Goal: Transaction & Acquisition: Download file/media

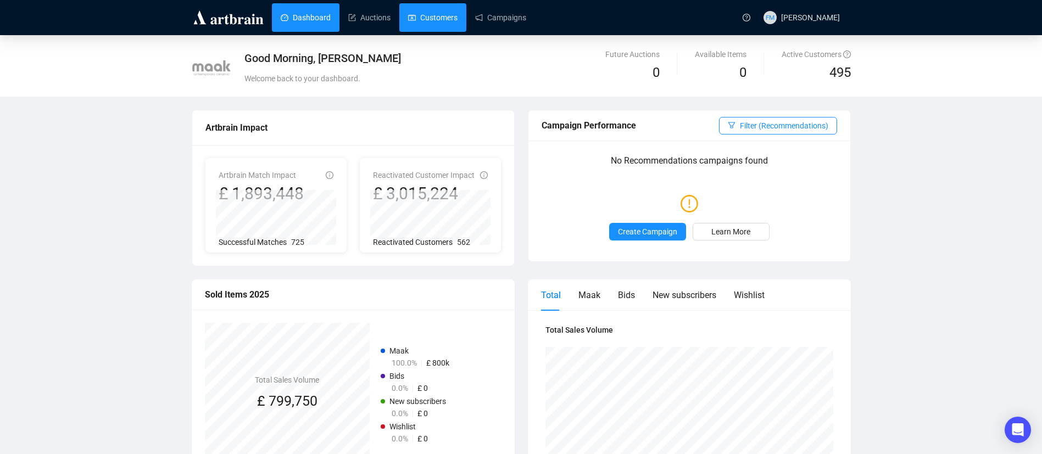
click at [452, 13] on link "Customers" at bounding box center [432, 17] width 49 height 29
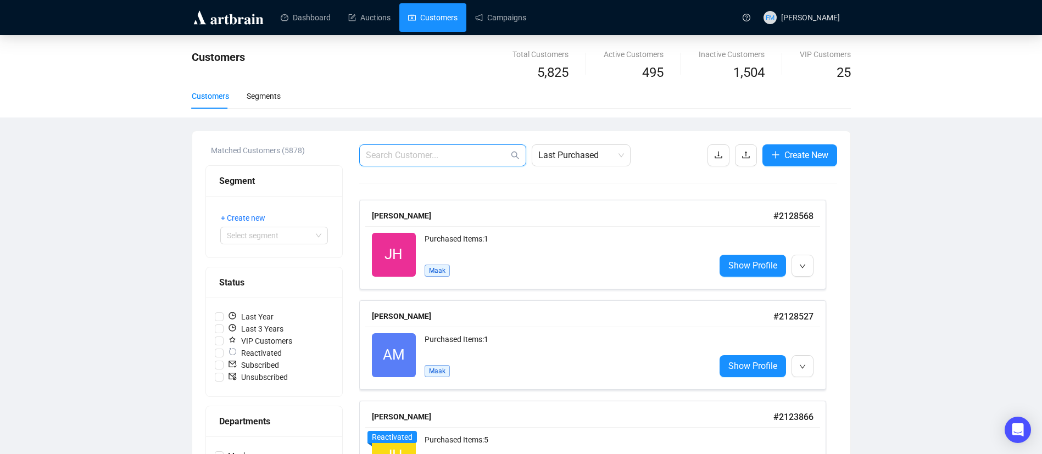
drag, startPoint x: 397, startPoint y: 154, endPoint x: 401, endPoint y: 133, distance: 21.1
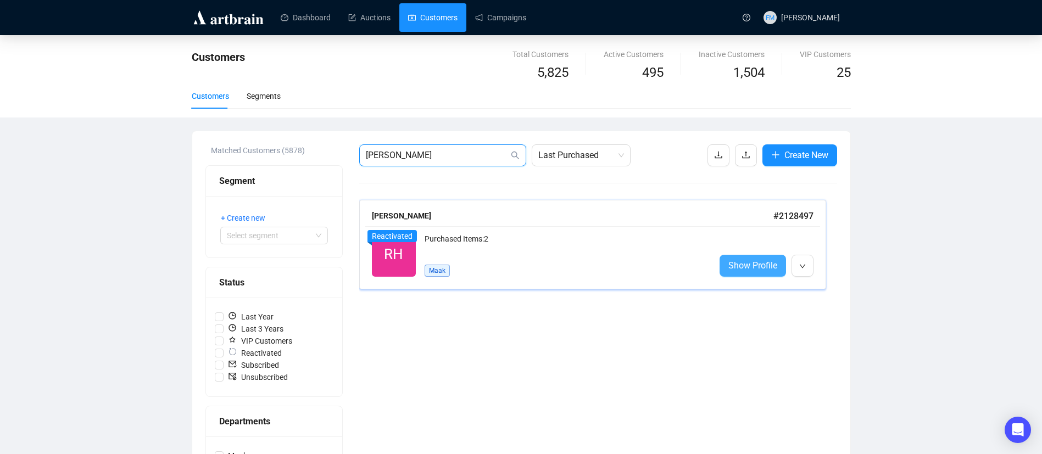
type input "[PERSON_NAME]"
click at [756, 260] on span "Show Profile" at bounding box center [752, 266] width 49 height 14
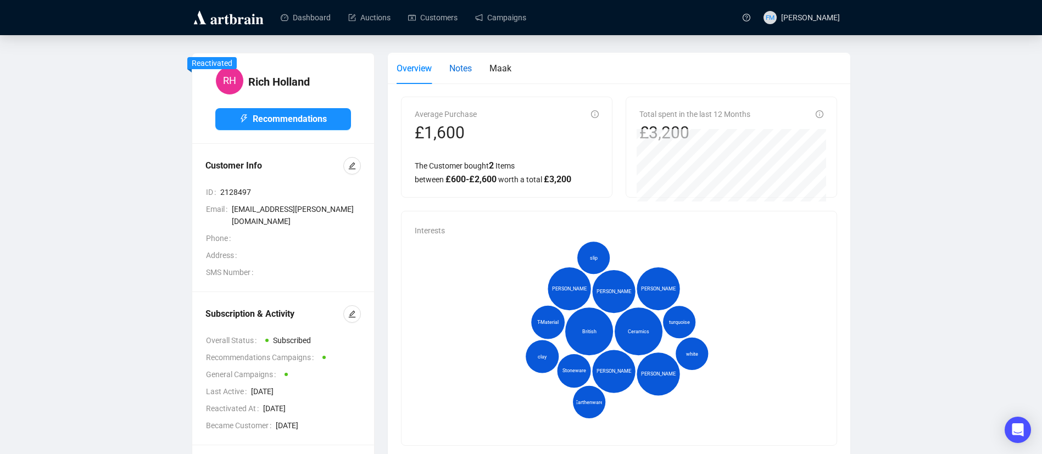
click at [457, 74] on div "Notes" at bounding box center [460, 69] width 23 height 14
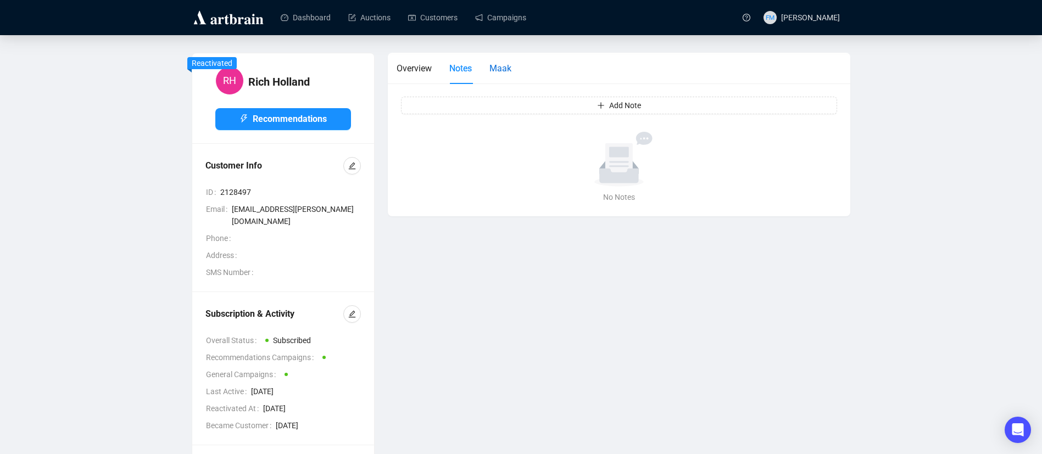
click at [509, 70] on span "Maak" at bounding box center [501, 68] width 22 height 10
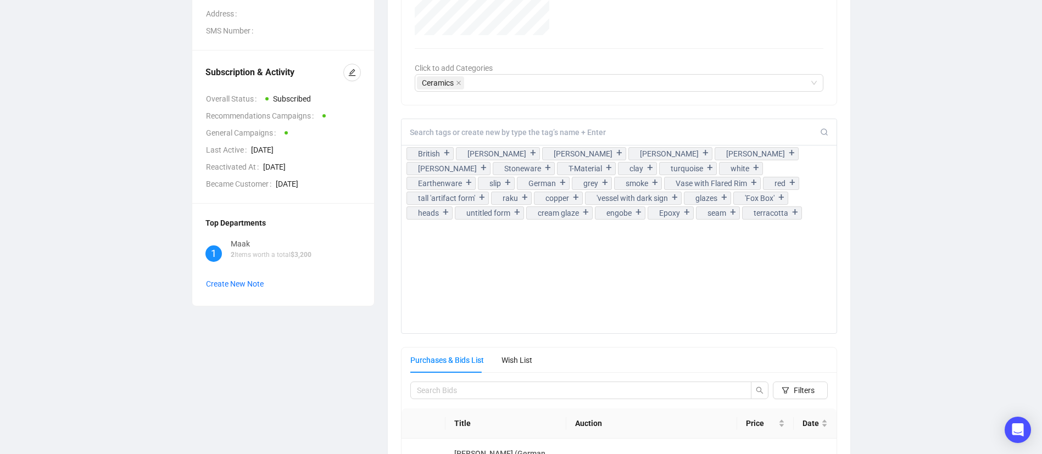
scroll to position [242, 0]
click at [700, 154] on div "+" at bounding box center [706, 152] width 12 height 11
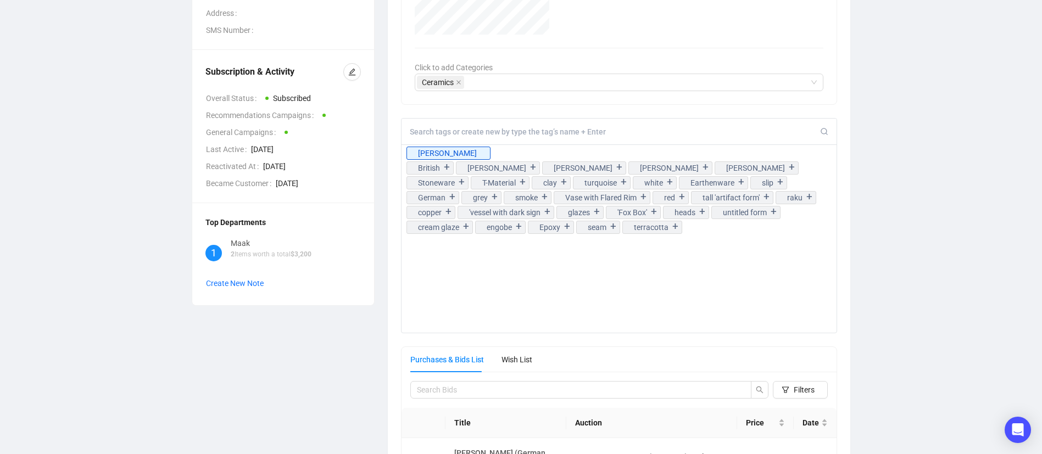
scroll to position [0, 0]
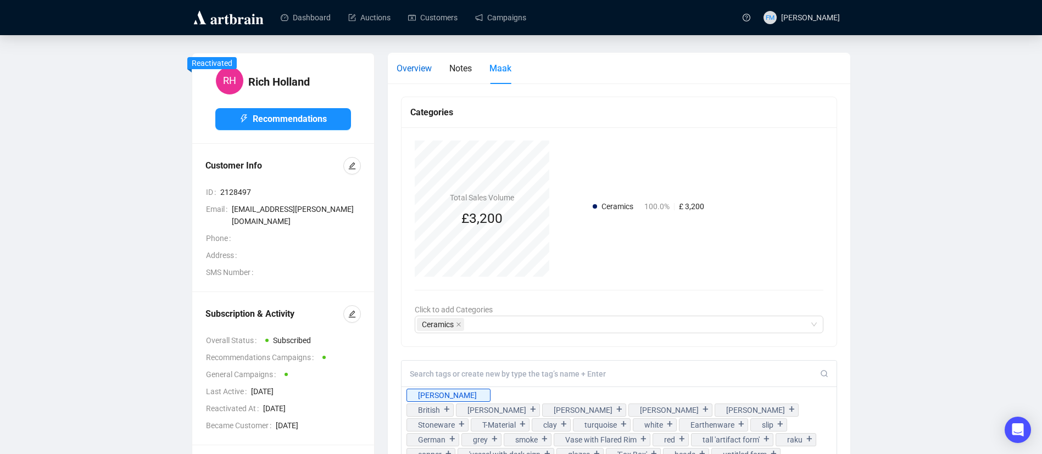
click at [413, 73] on span "Overview" at bounding box center [414, 68] width 35 height 10
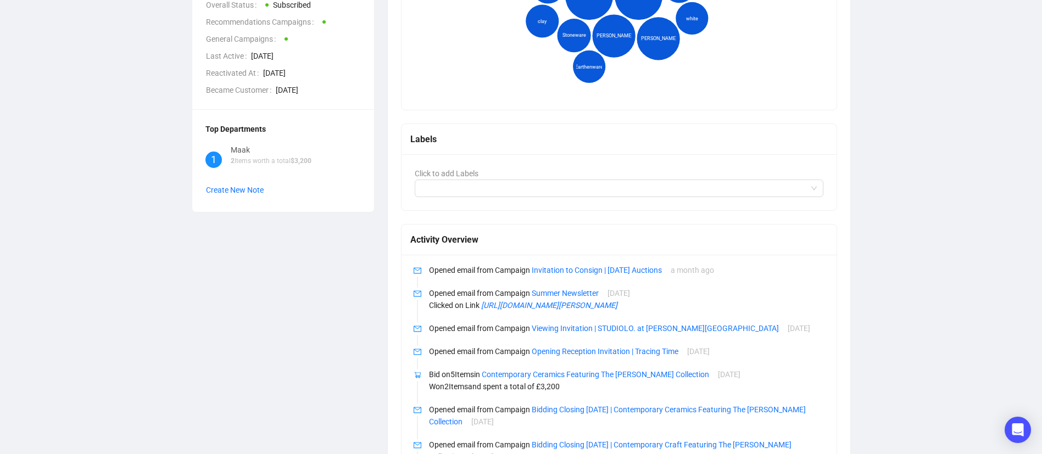
scroll to position [399, 0]
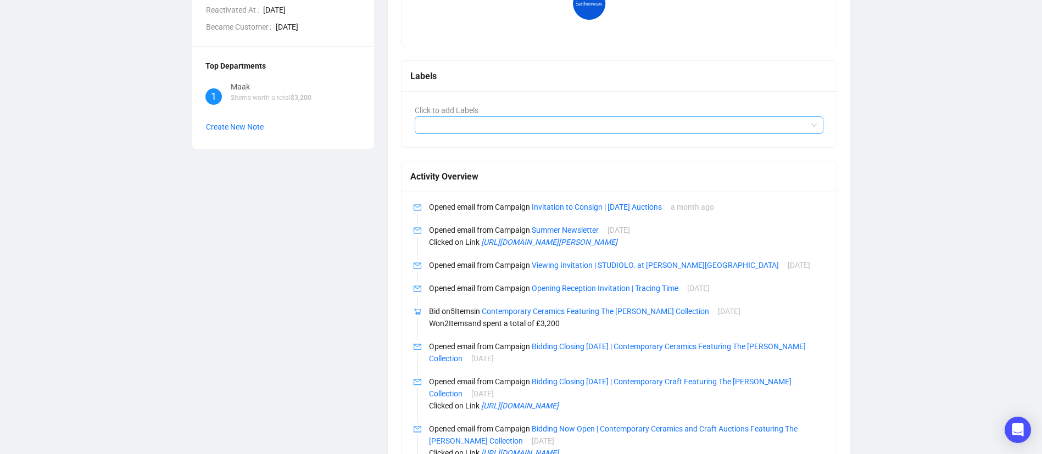
click at [453, 130] on div at bounding box center [613, 125] width 393 height 15
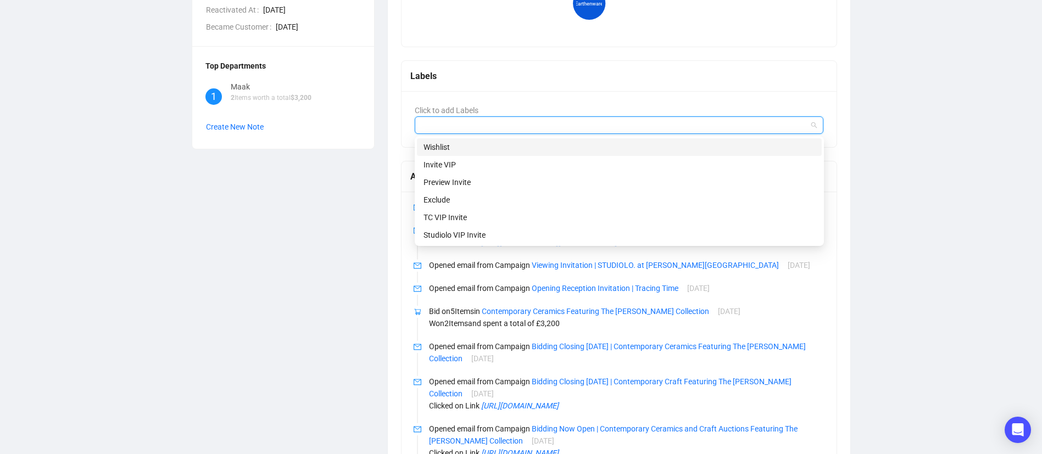
click at [450, 149] on div "Wishlist" at bounding box center [620, 147] width 392 height 12
click at [364, 175] on div "RH [PERSON_NAME] Recommendations Customer Info ID 2128497 Email [EMAIL_ADDRESS]…" at bounding box center [283, 143] width 196 height 978
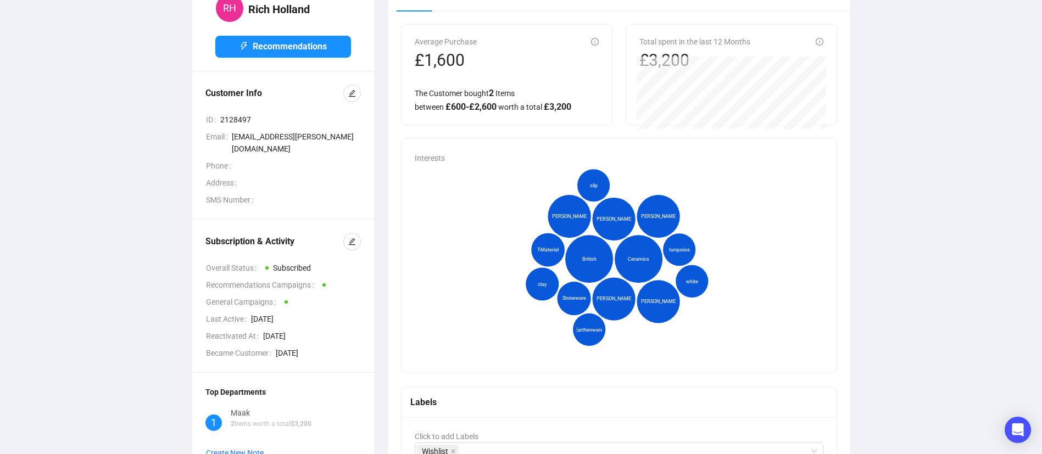
scroll to position [0, 0]
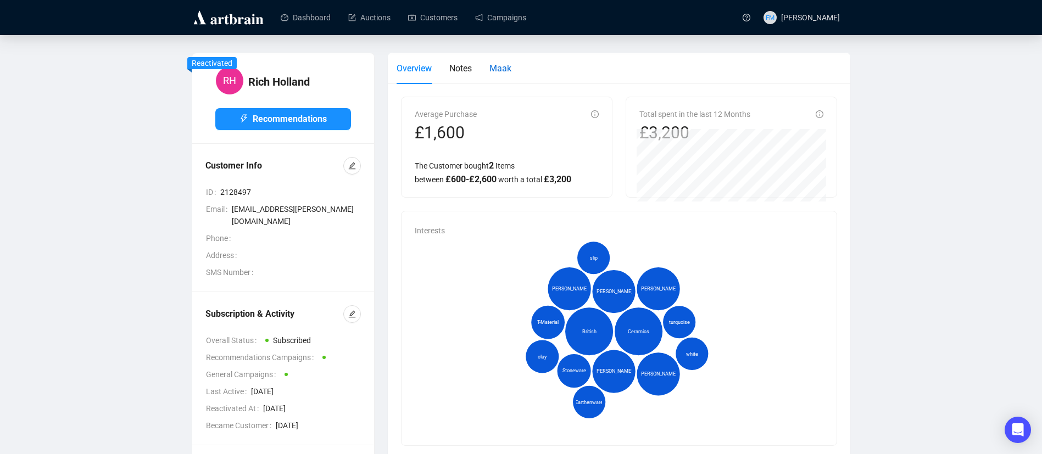
click at [503, 63] on span "Maak" at bounding box center [501, 68] width 22 height 10
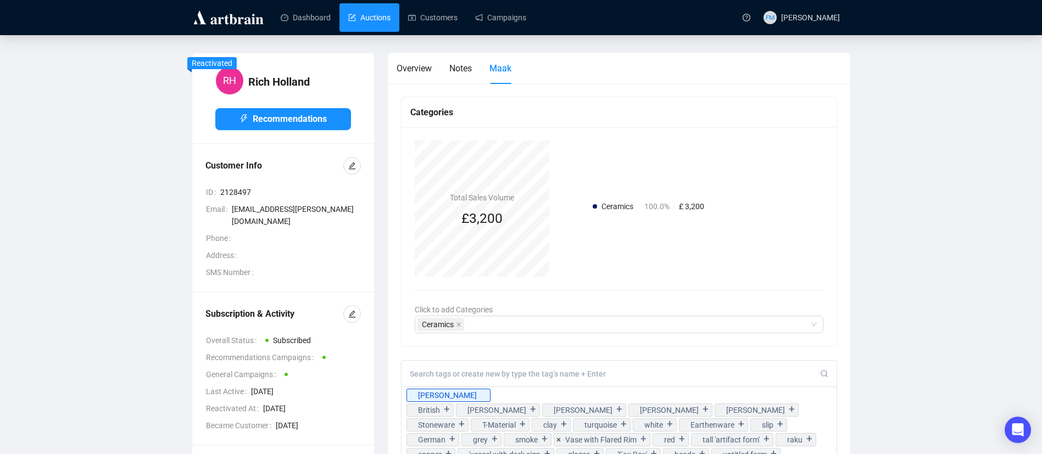
click at [375, 21] on link "Auctions" at bounding box center [369, 17] width 42 height 29
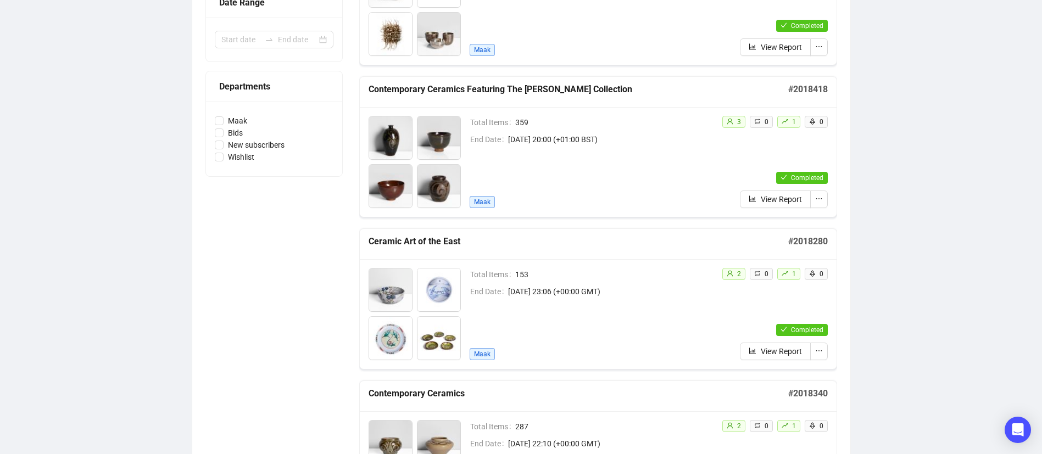
scroll to position [252, 0]
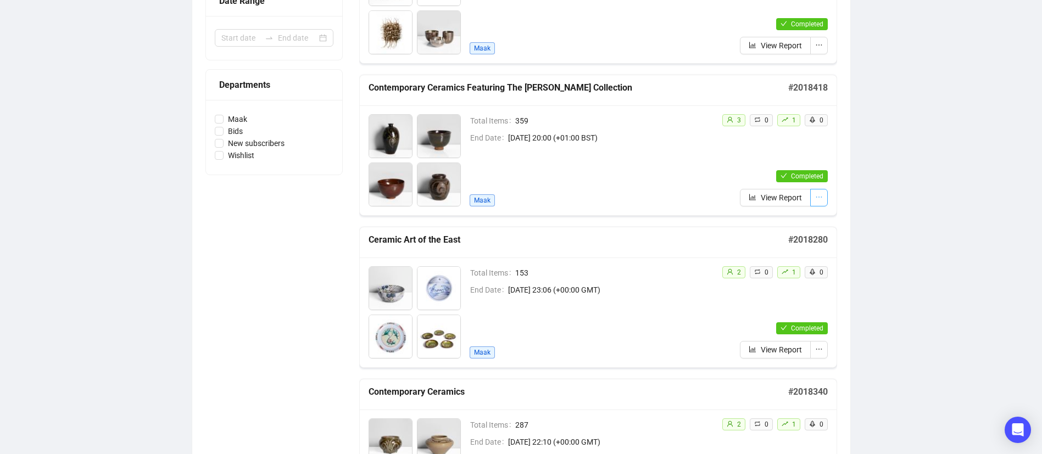
click at [819, 194] on icon "ellipsis" at bounding box center [819, 197] width 8 height 8
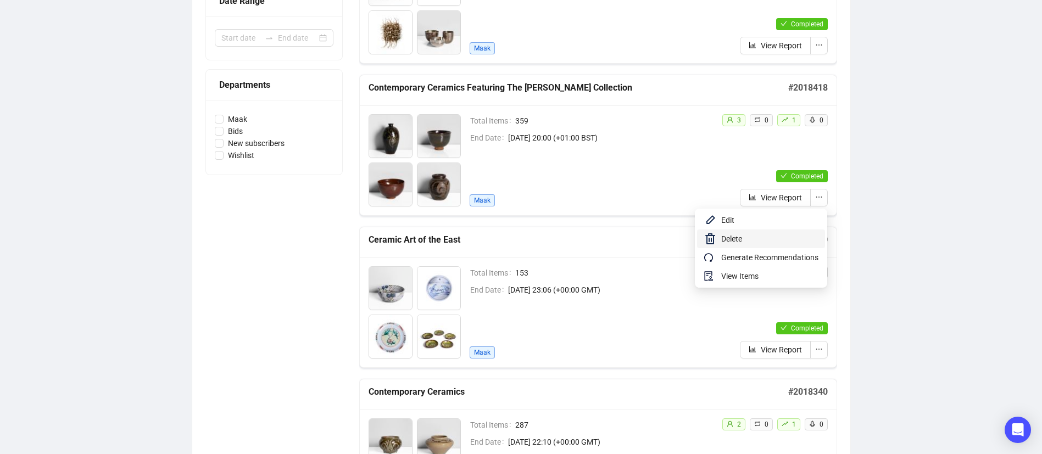
click at [774, 230] on li "Delete" at bounding box center [761, 239] width 128 height 19
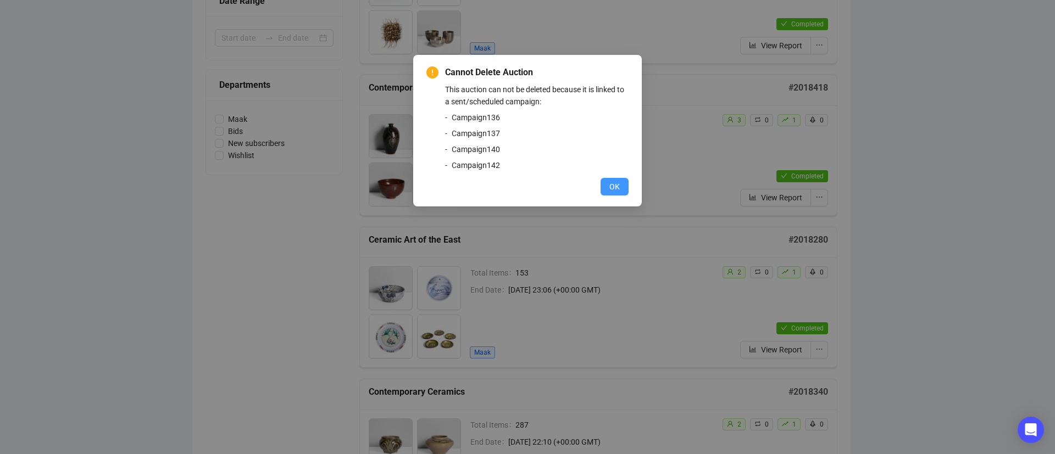
click at [624, 186] on button "OK" at bounding box center [614, 187] width 28 height 18
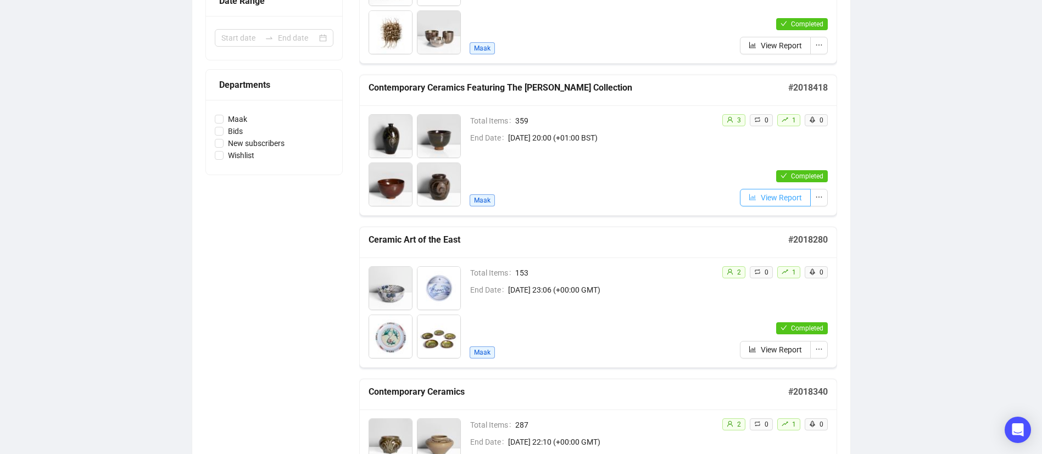
click at [756, 198] on icon "bar-chart" at bounding box center [753, 197] width 8 height 8
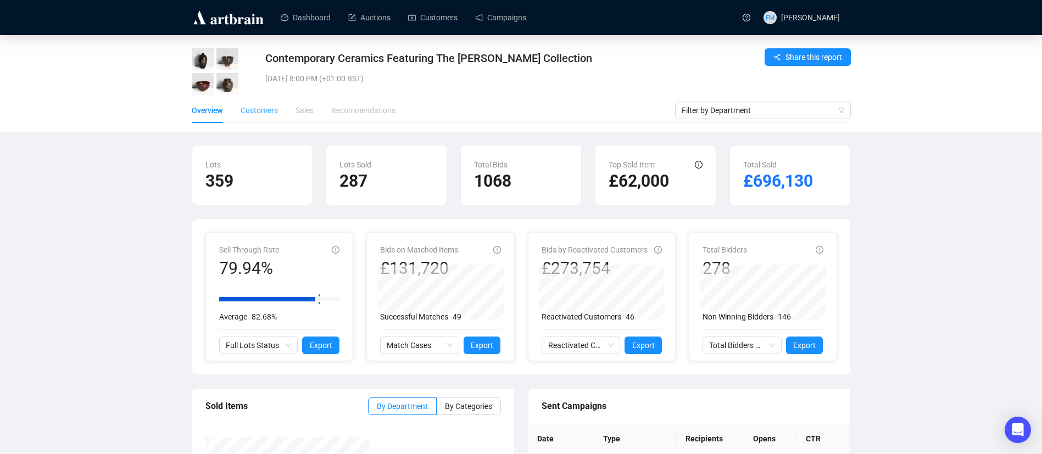
click at [259, 116] on div "Customers" at bounding box center [259, 110] width 37 height 25
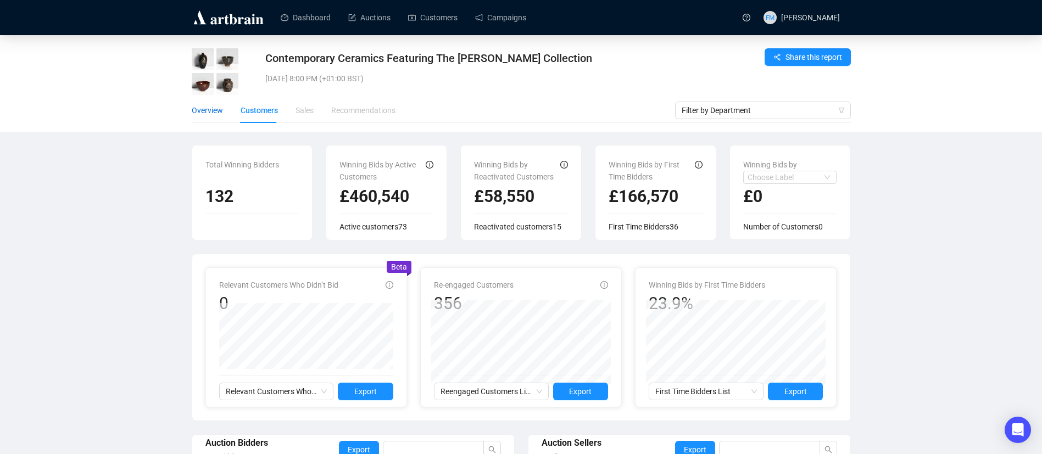
click at [213, 112] on div "Overview" at bounding box center [207, 110] width 31 height 12
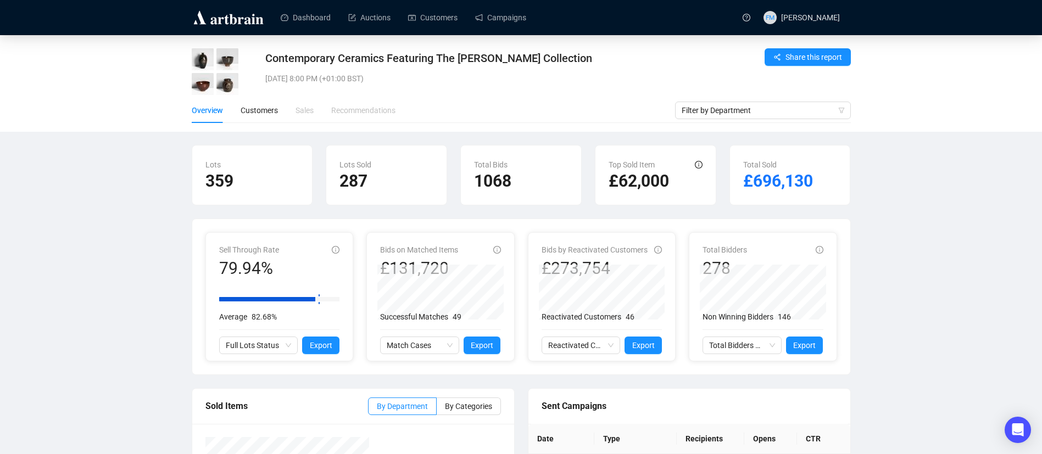
click at [237, 109] on div "Overview Customers Sales Recommendations" at bounding box center [294, 110] width 204 height 25
click at [391, 16] on link "Auctions" at bounding box center [369, 17] width 42 height 29
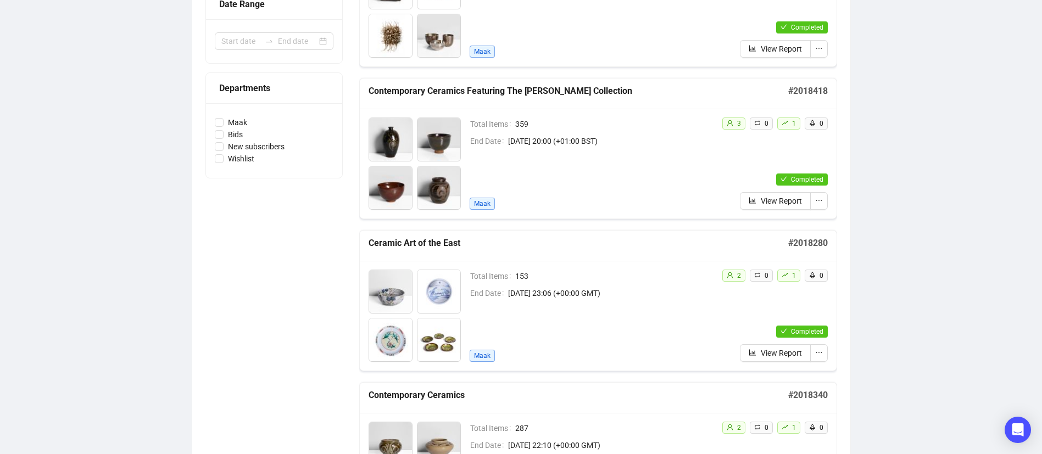
scroll to position [251, 0]
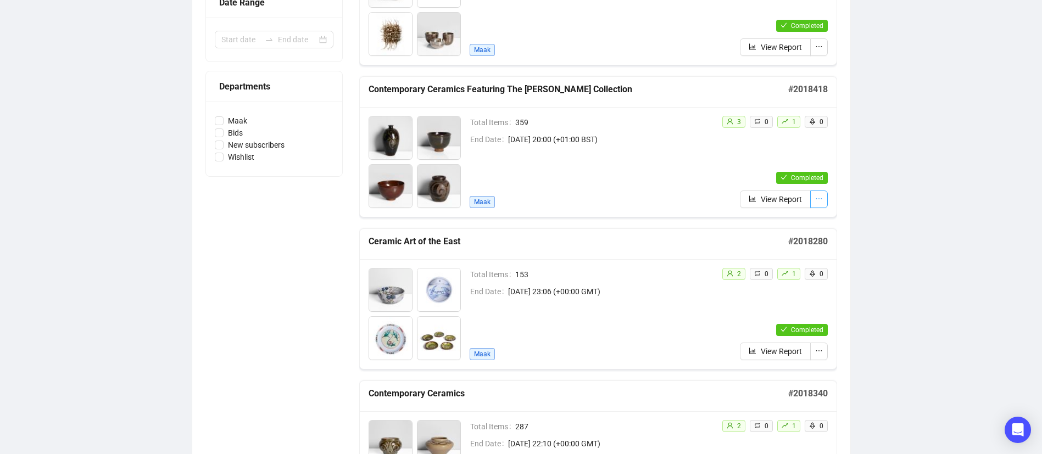
click at [822, 198] on icon "ellipsis" at bounding box center [819, 199] width 8 height 8
click at [521, 96] on h5 "Contemporary Ceramics Featuring The [PERSON_NAME] Collection" at bounding box center [579, 89] width 420 height 13
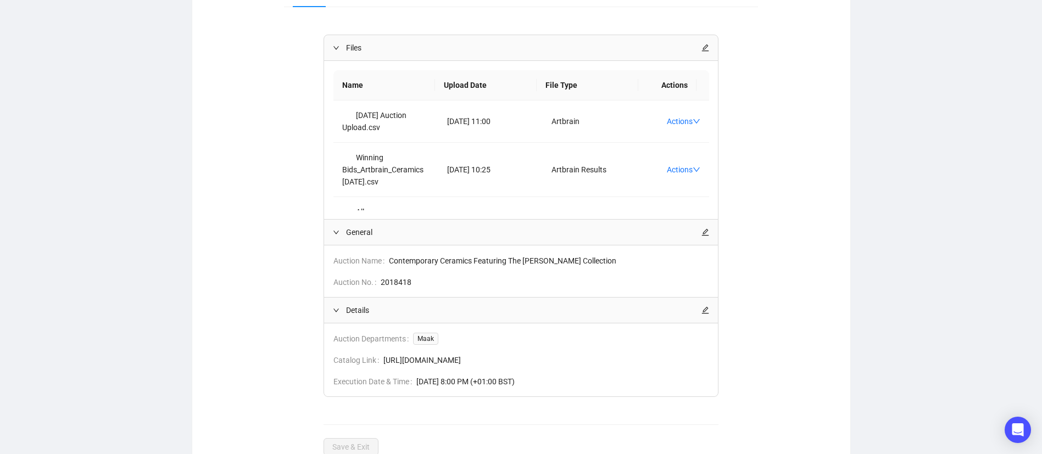
scroll to position [157, 0]
click at [670, 169] on link "Actions" at bounding box center [684, 169] width 34 height 9
click at [681, 185] on span "Download" at bounding box center [683, 187] width 45 height 12
click at [661, 175] on td "Actions" at bounding box center [679, 169] width 62 height 54
click at [667, 170] on link "Actions" at bounding box center [684, 169] width 34 height 9
